Goal: Information Seeking & Learning: Check status

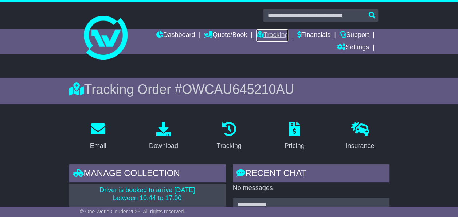
click at [270, 34] on link "Tracking" at bounding box center [272, 35] width 32 height 12
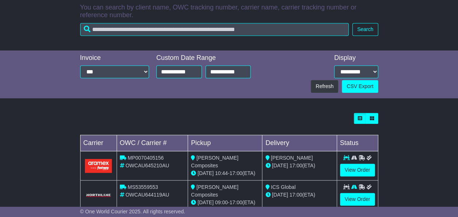
scroll to position [196, 0]
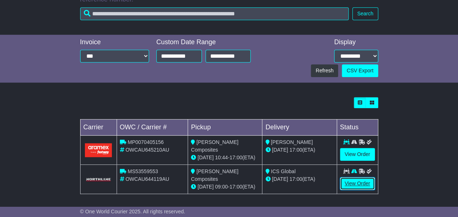
click at [361, 182] on link "View Order" at bounding box center [357, 183] width 35 height 13
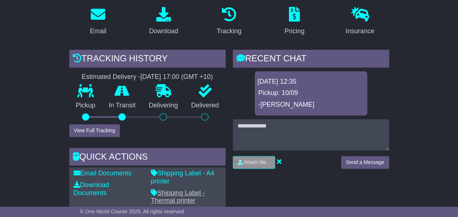
scroll to position [182, 0]
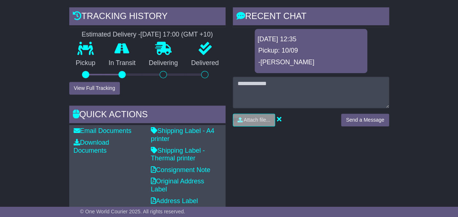
click at [104, 77] on div "In Transit" at bounding box center [122, 61] width 40 height 39
click at [111, 85] on button "View Full Tracking" at bounding box center [94, 88] width 51 height 13
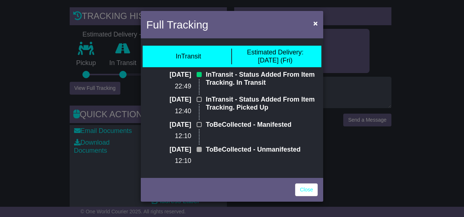
click at [352, 146] on div "Full Tracking × InTransit Estimated Delivery: [DATE] (Fri) [DATE] 22:49 InTrans…" at bounding box center [232, 108] width 464 height 217
